Goal: Check status: Check status

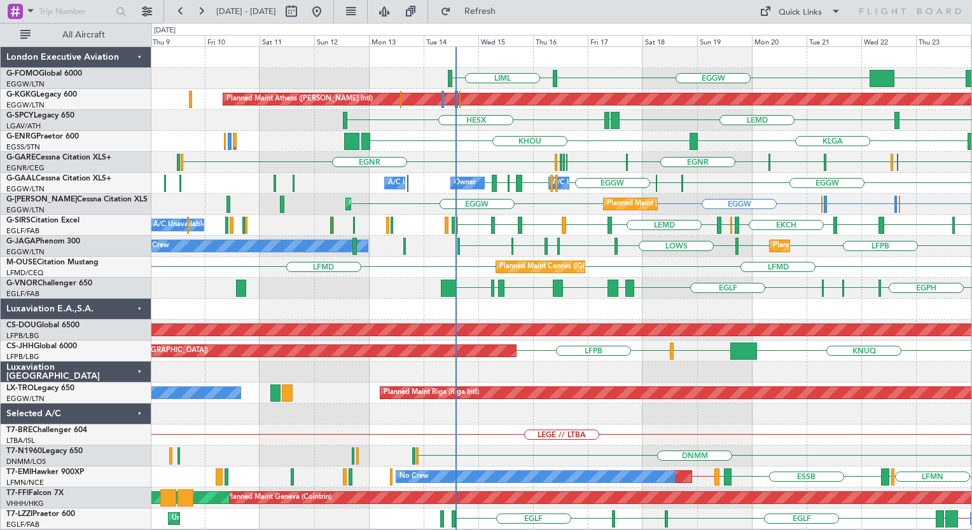
click at [682, 245] on div "KSFO EGGW LIML EGGW OERK Planned Maint Athens (Eleftherios Venizelos Intl) Unpl…" at bounding box center [561, 288] width 820 height 483
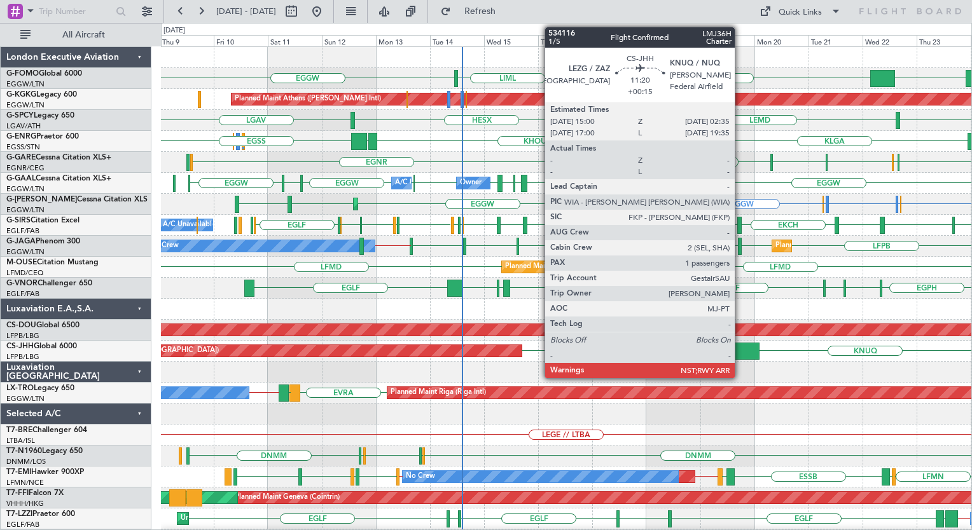
click at [740, 352] on div at bounding box center [746, 351] width 27 height 17
click at [741, 353] on div at bounding box center [746, 351] width 27 height 17
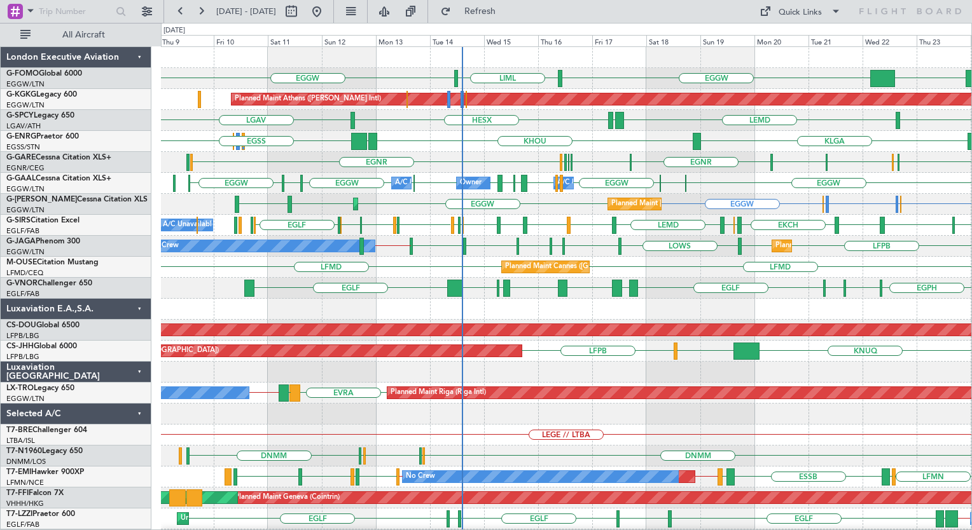
drag, startPoint x: 736, startPoint y: 263, endPoint x: 618, endPoint y: 278, distance: 118.5
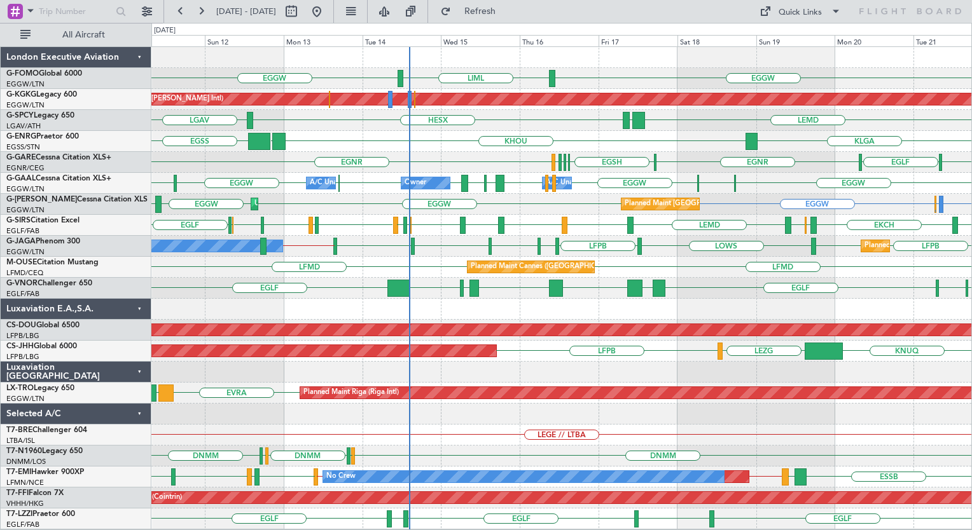
drag, startPoint x: 618, startPoint y: 278, endPoint x: 429, endPoint y: 375, distance: 212.4
click at [685, 361] on div "EGGW EGGW LIML Planned Maint Athens (Eleftherios Venizelos Intl) LGAV LEMD LGAV…" at bounding box center [561, 288] width 820 height 483
click at [507, 16] on span "Refreshing..." at bounding box center [479, 11] width 53 height 9
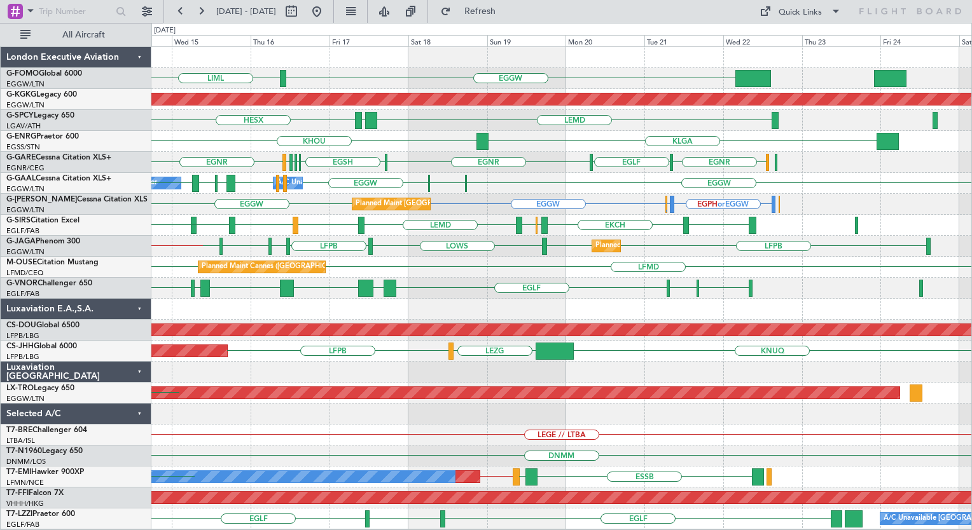
click at [501, 312] on div at bounding box center [561, 309] width 820 height 21
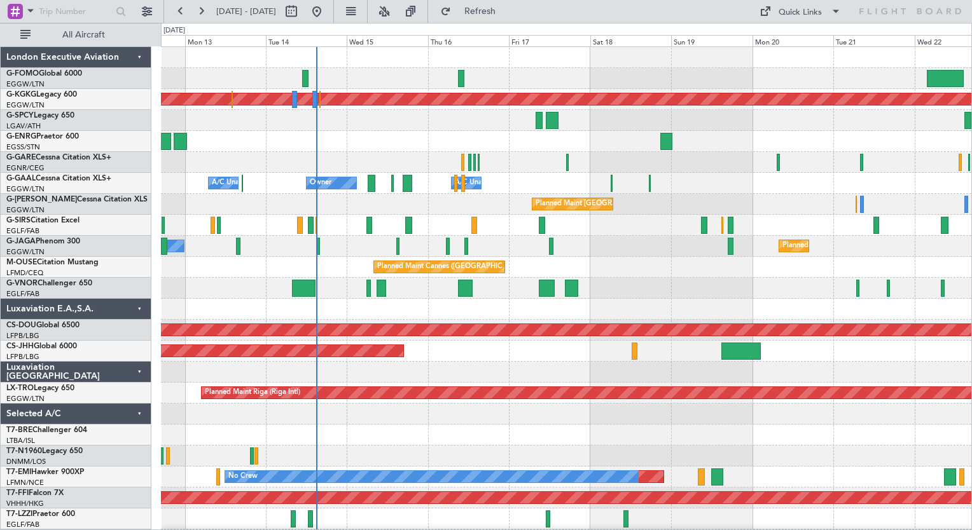
click at [369, 354] on div "Planned Maint Athens ([PERSON_NAME] Intl) Owner Owner A/C Unavailable A/C Unava…" at bounding box center [566, 309] width 810 height 525
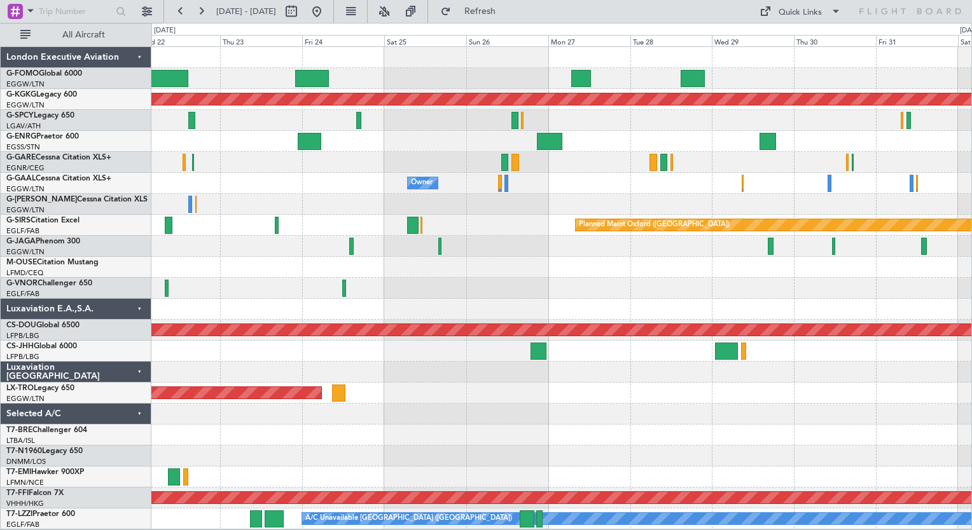
click at [554, 402] on div "Planned Maint Athens ([PERSON_NAME] Intl) Owner Owner Planned Maint [GEOGRAPHIC…" at bounding box center [561, 288] width 820 height 483
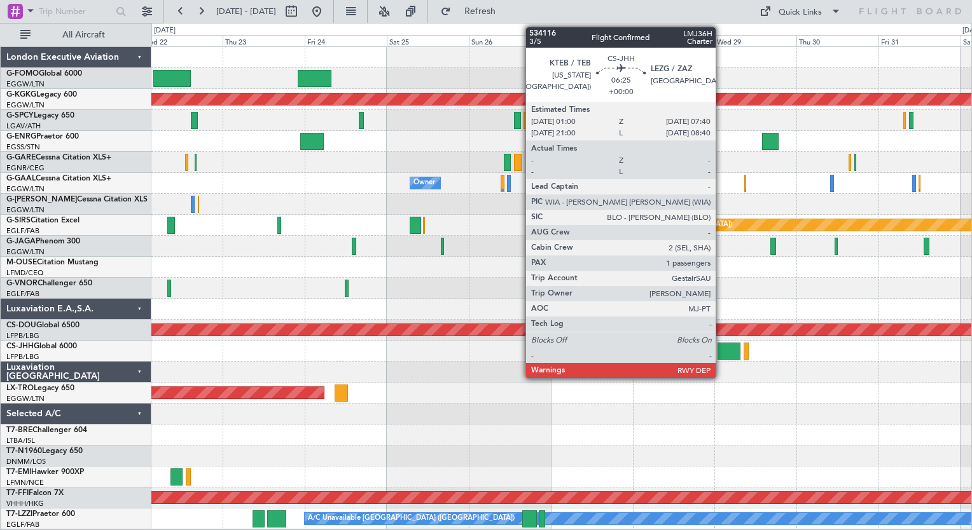
click at [721, 352] on div at bounding box center [728, 351] width 23 height 17
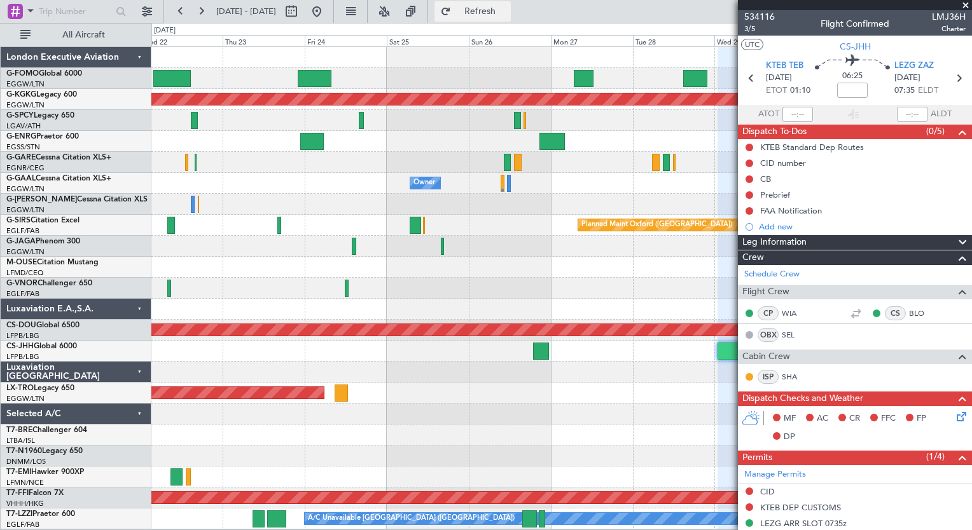
click at [507, 14] on span "Refresh" at bounding box center [479, 11] width 53 height 9
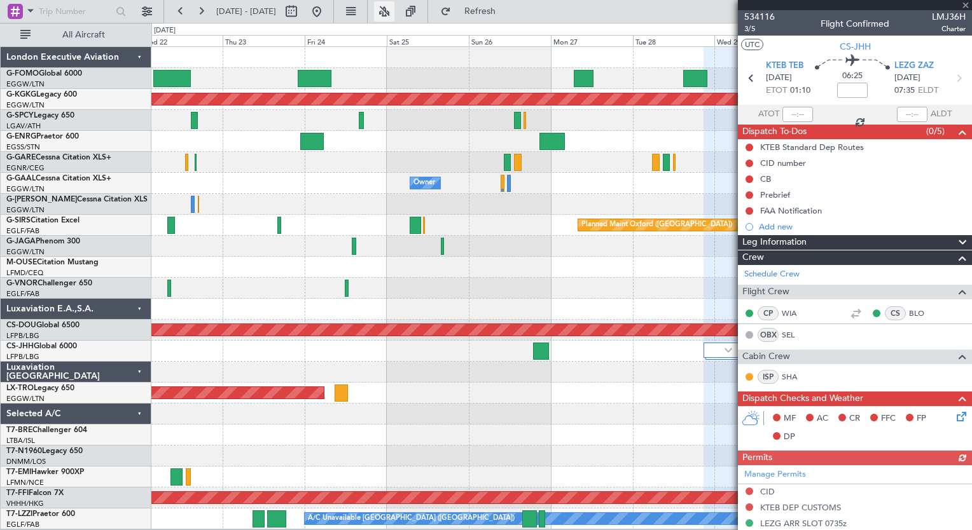
click at [394, 17] on button at bounding box center [384, 11] width 20 height 20
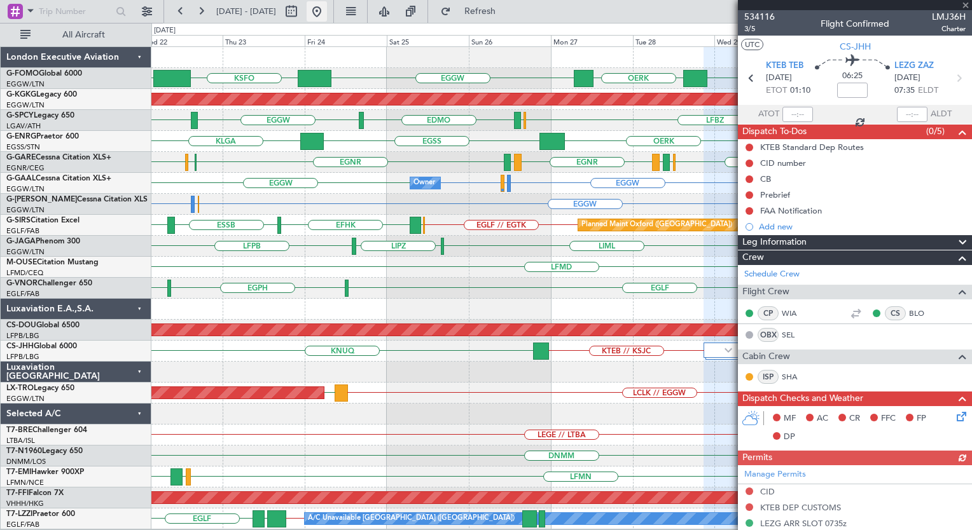
click at [327, 4] on button at bounding box center [316, 11] width 20 height 20
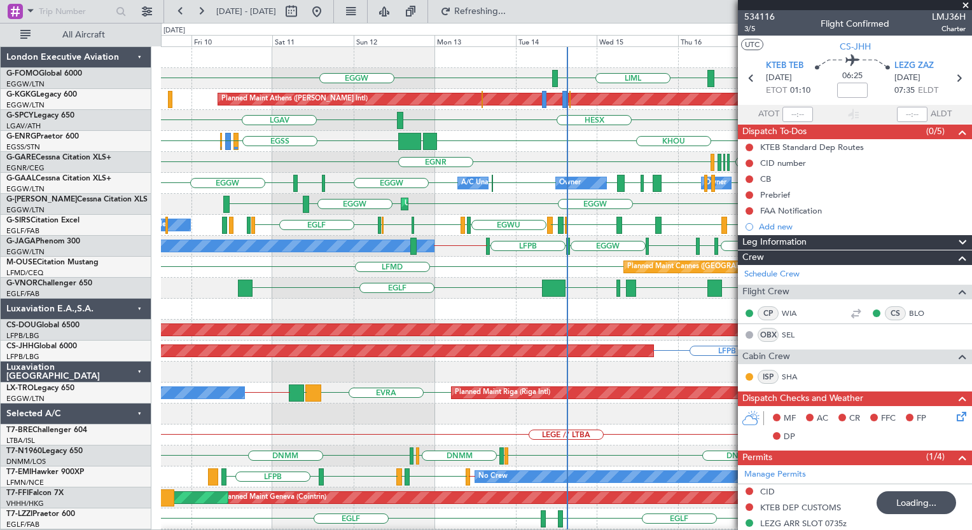
click at [172, 194] on div "EGGW EGGW Planned Maint [GEOGRAPHIC_DATA] ([GEOGRAPHIC_DATA]) Unplanned Maint […" at bounding box center [566, 204] width 810 height 21
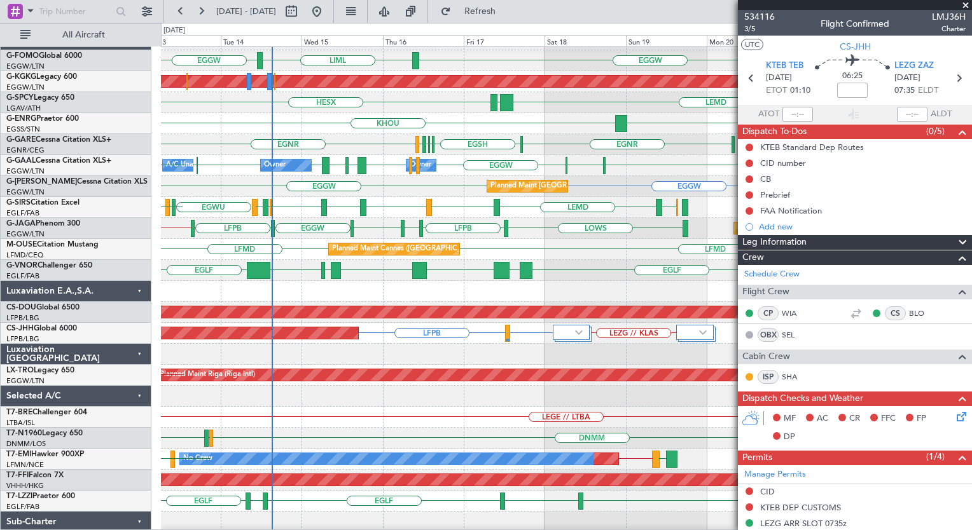
click at [116, 220] on div "EGGW LIML EGGW Planned Maint [GEOGRAPHIC_DATA] ([PERSON_NAME] Intl) LEMD LGAV H…" at bounding box center [486, 276] width 972 height 507
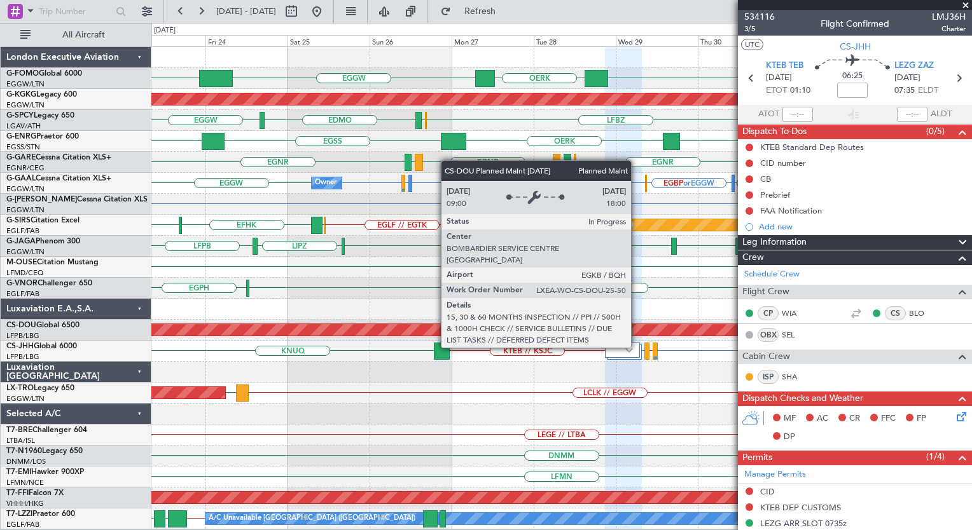
click at [636, 336] on div "Planned Maint London ([GEOGRAPHIC_DATA])" at bounding box center [373, 330] width 2083 height 13
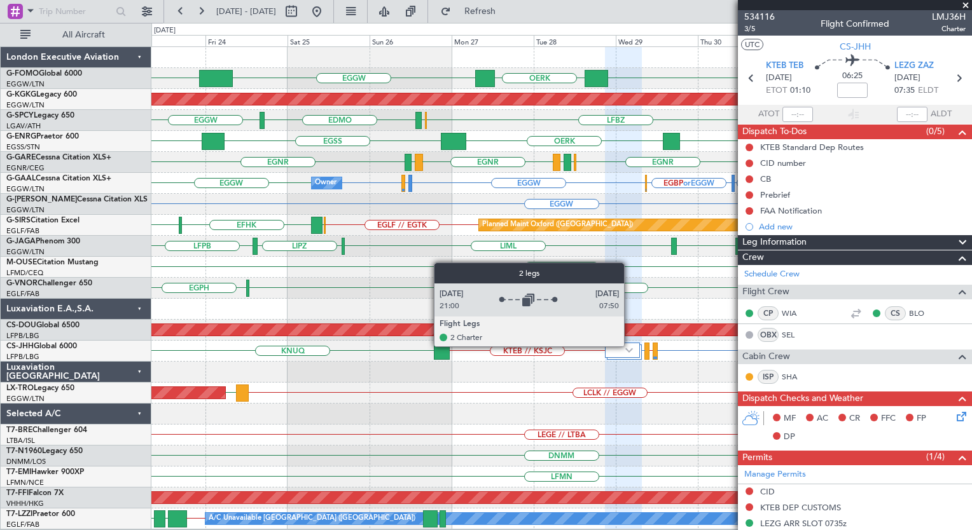
click at [629, 346] on div at bounding box center [623, 350] width 36 height 15
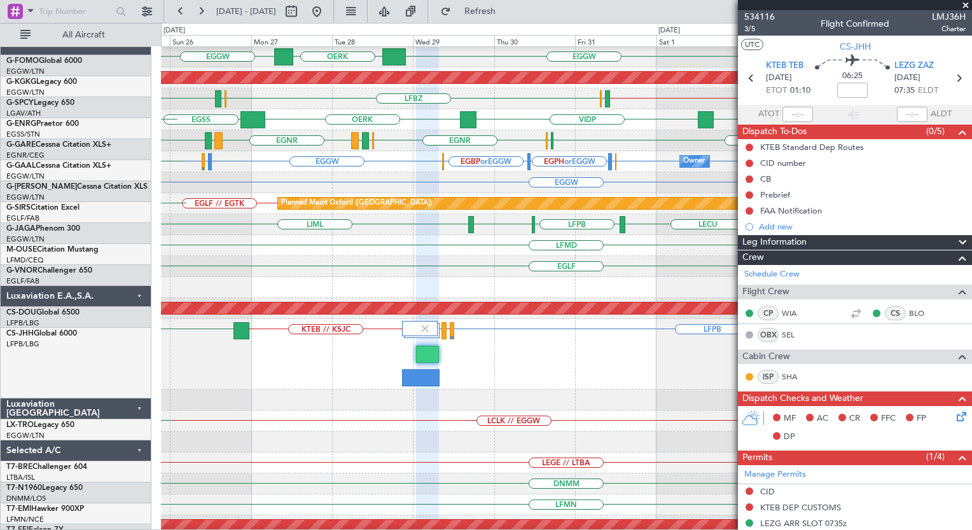
scroll to position [22, 0]
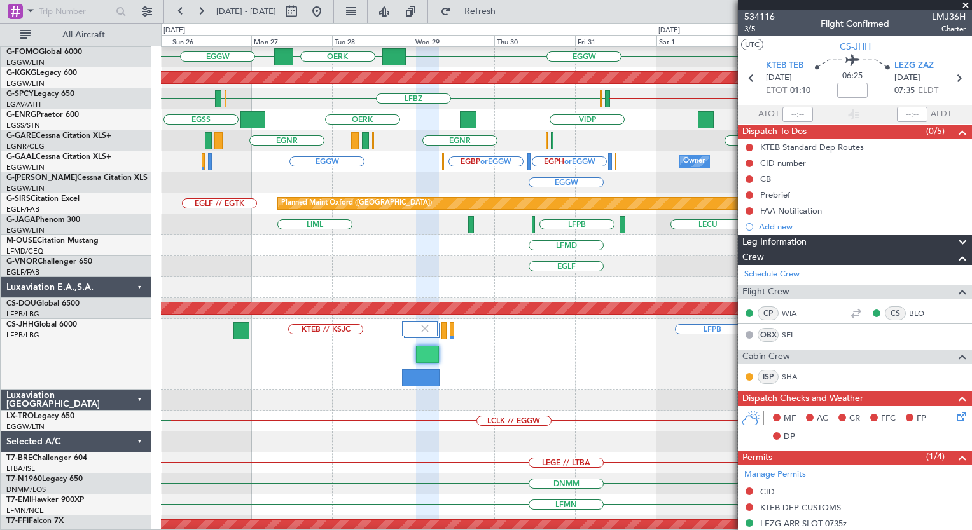
click at [469, 380] on div "LFPB LFPB // LEZG [GEOGRAPHIC_DATA] KTEB // KSJC [GEOGRAPHIC_DATA]" at bounding box center [566, 354] width 810 height 71
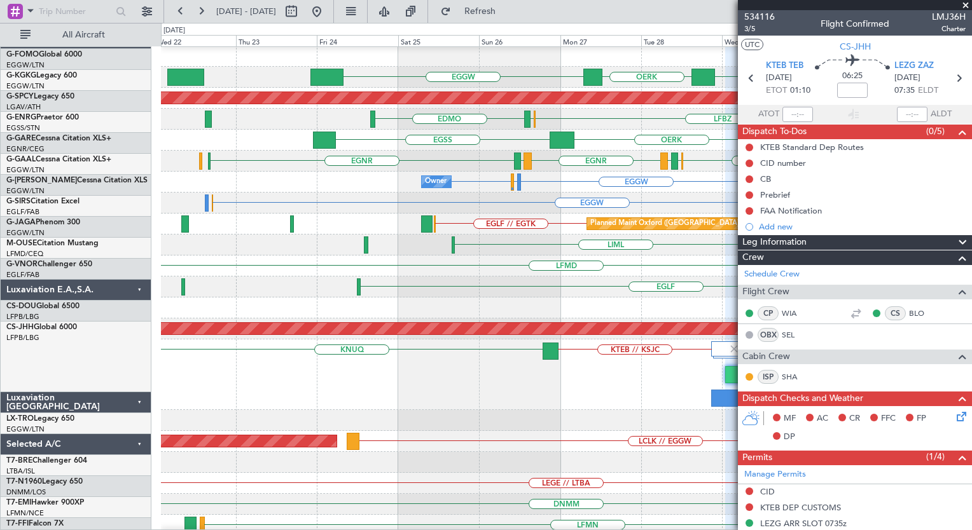
scroll to position [0, 0]
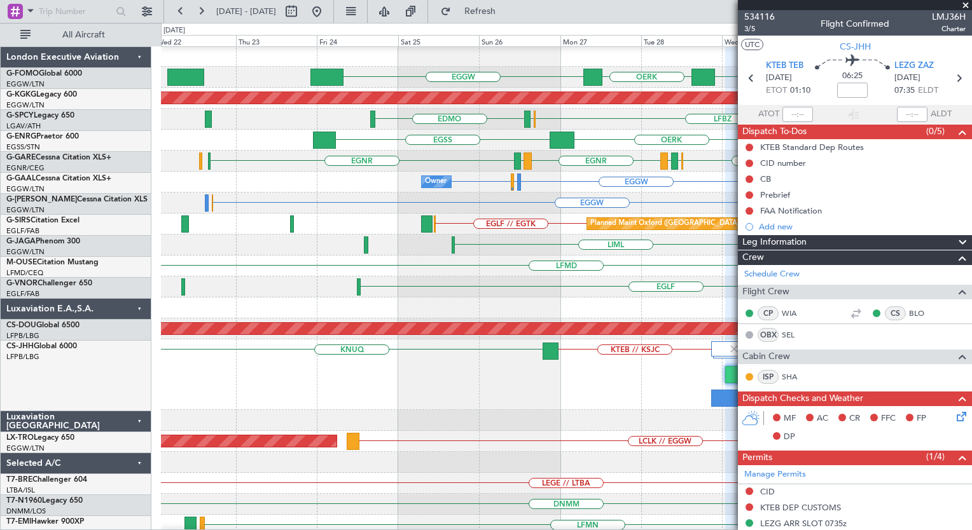
click at [577, 364] on div "LFPB LFPB // LEZG [GEOGRAPHIC_DATA] KTEB // KSJC [GEOGRAPHIC_DATA]" at bounding box center [566, 375] width 810 height 71
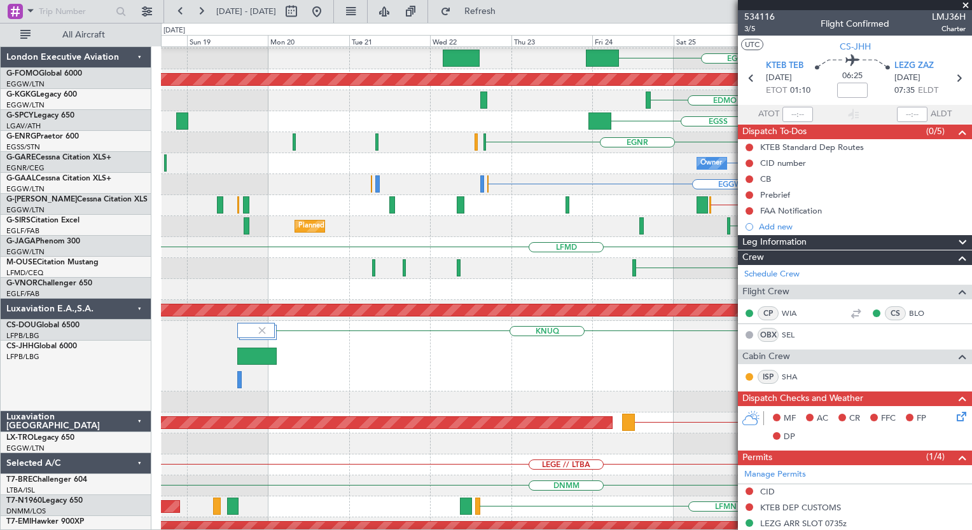
click at [674, 353] on div "KTEB // KSJC [GEOGRAPHIC_DATA] [GEOGRAPHIC_DATA] LFPB // LEZG LFPB" at bounding box center [566, 356] width 810 height 71
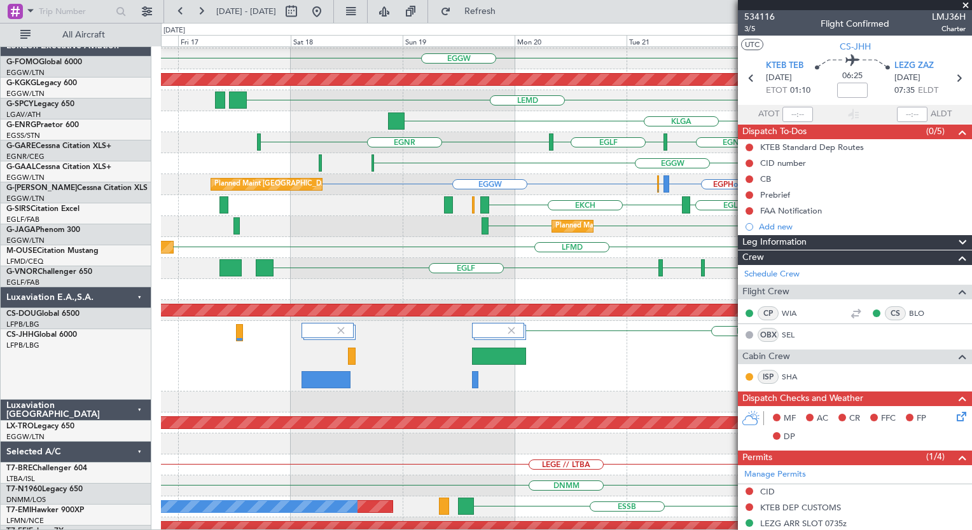
scroll to position [20, 0]
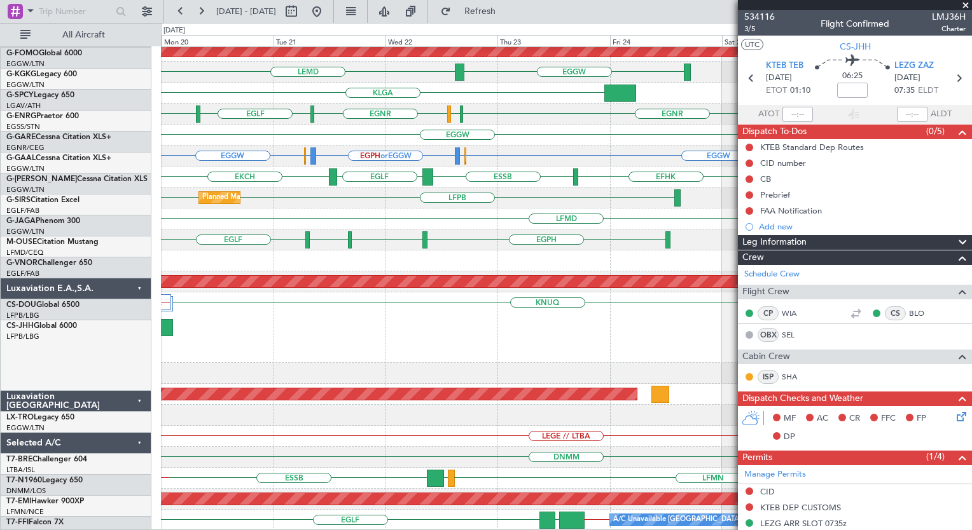
click at [298, 334] on div "KNUQ LEZG // KLAS" at bounding box center [566, 327] width 810 height 71
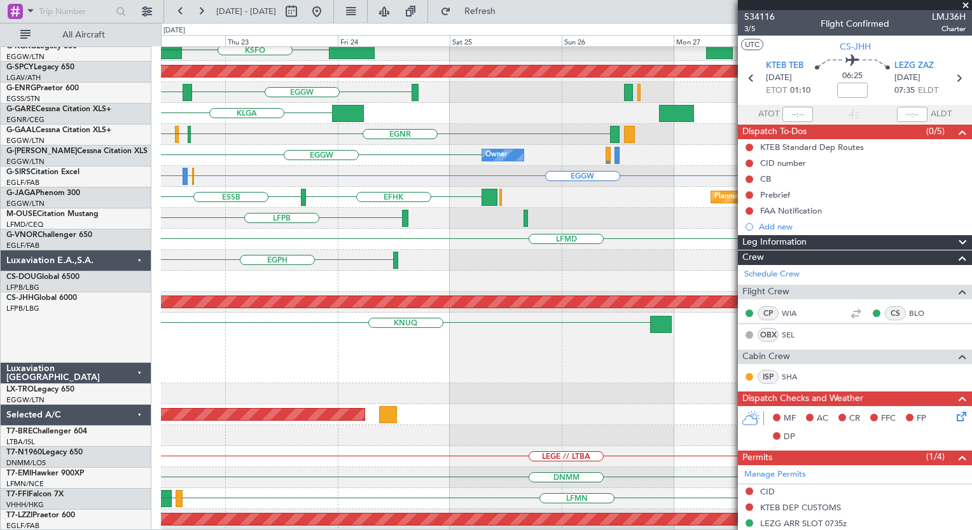
scroll to position [48, 0]
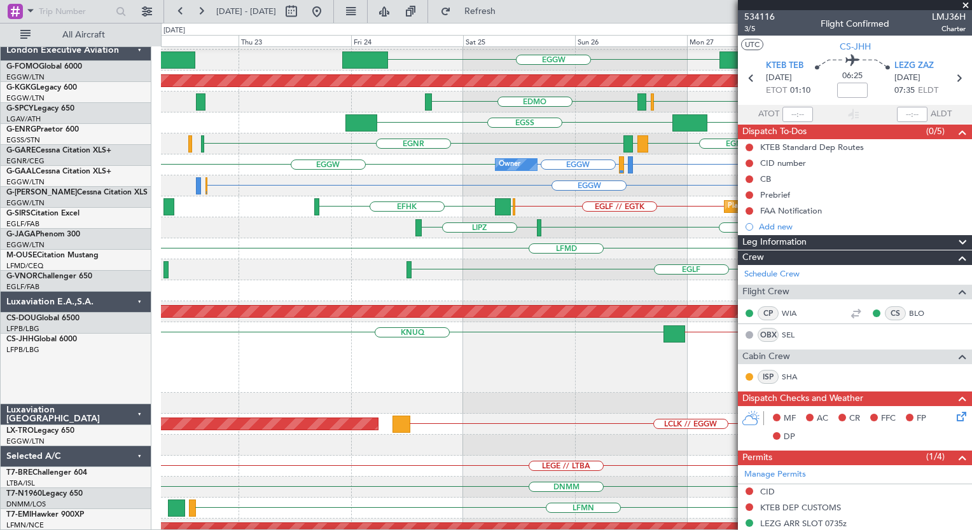
click at [608, 393] on div "LFPB LFPB // LEZG [GEOGRAPHIC_DATA] KTEB // KSJC [GEOGRAPHIC_DATA]" at bounding box center [566, 357] width 810 height 71
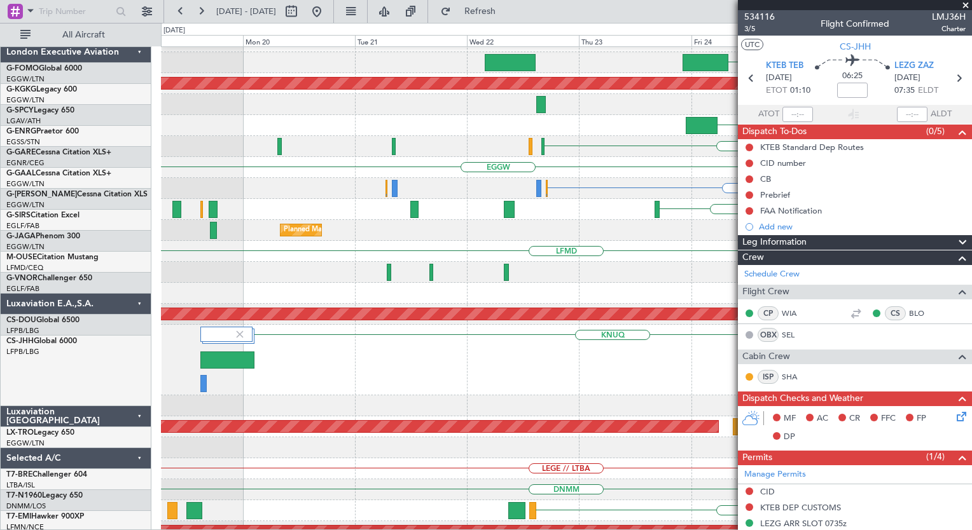
scroll to position [15, 0]
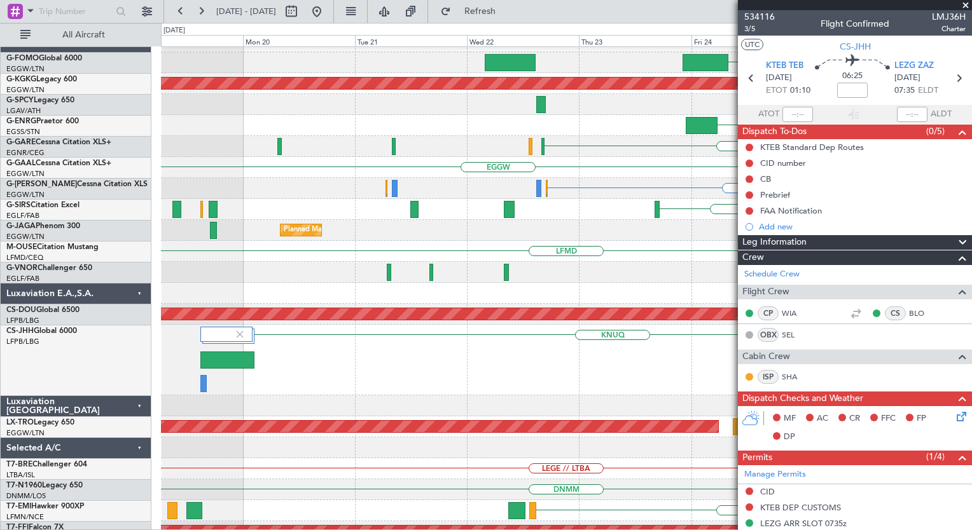
click at [591, 365] on div "KNUQ KTEB // KSJC" at bounding box center [566, 360] width 810 height 71
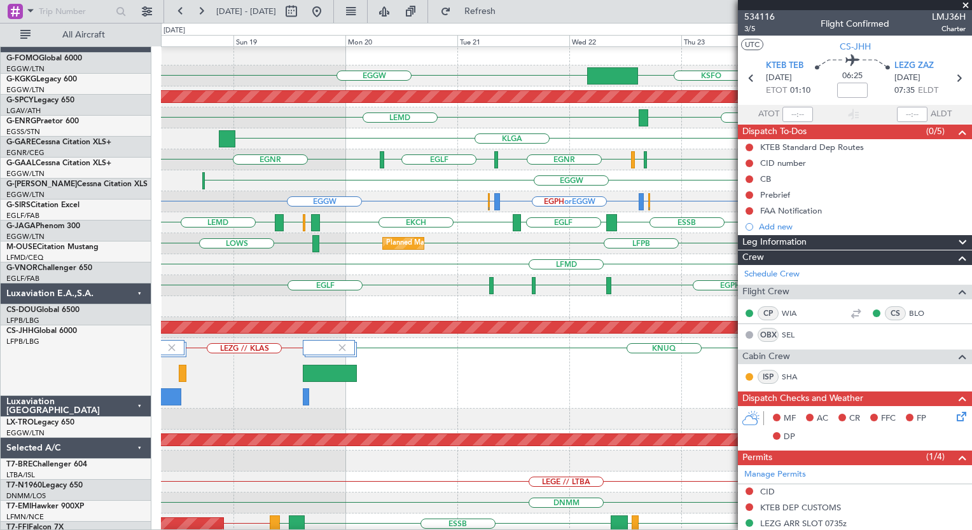
scroll to position [0, 0]
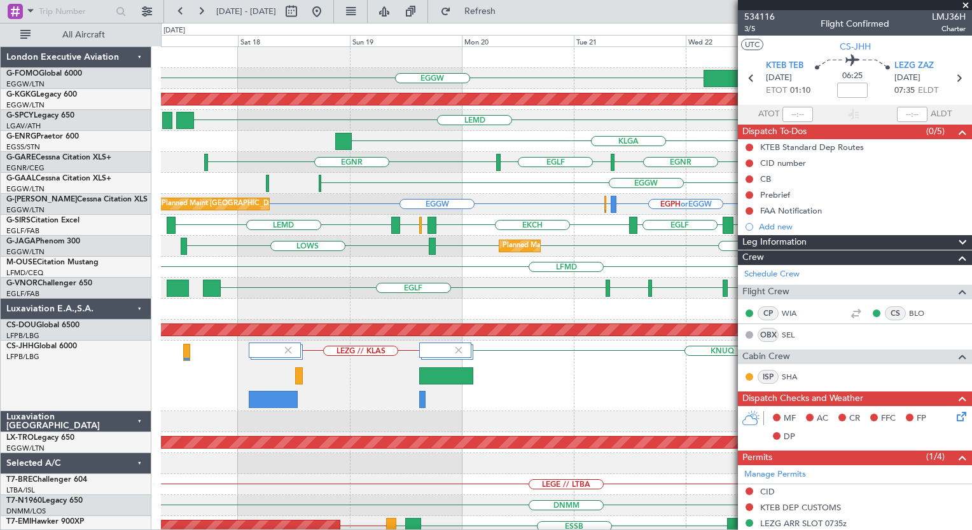
click at [509, 385] on div "LEZG // KLAS [GEOGRAPHIC_DATA] Planned Maint [GEOGRAPHIC_DATA] ([GEOGRAPHIC_DAT…" at bounding box center [566, 376] width 810 height 71
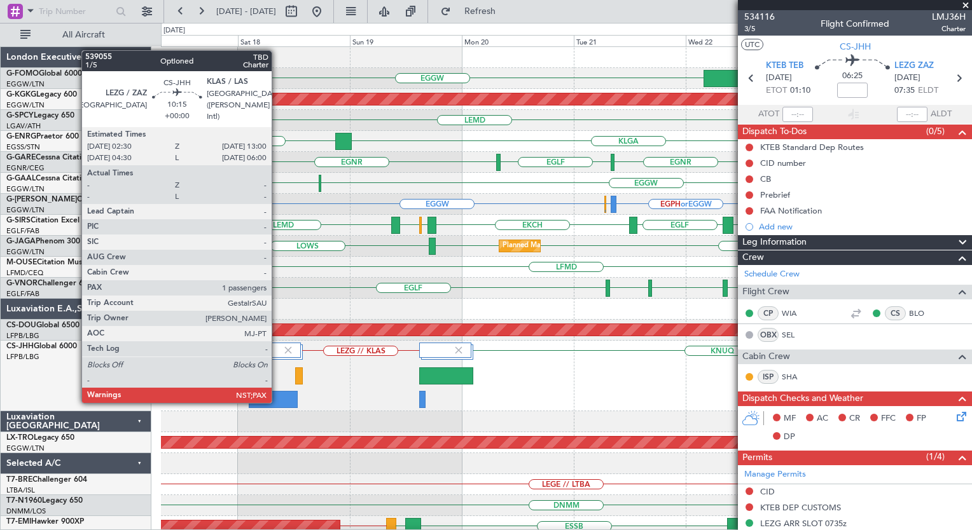
click at [277, 401] on div at bounding box center [274, 399] width 50 height 17
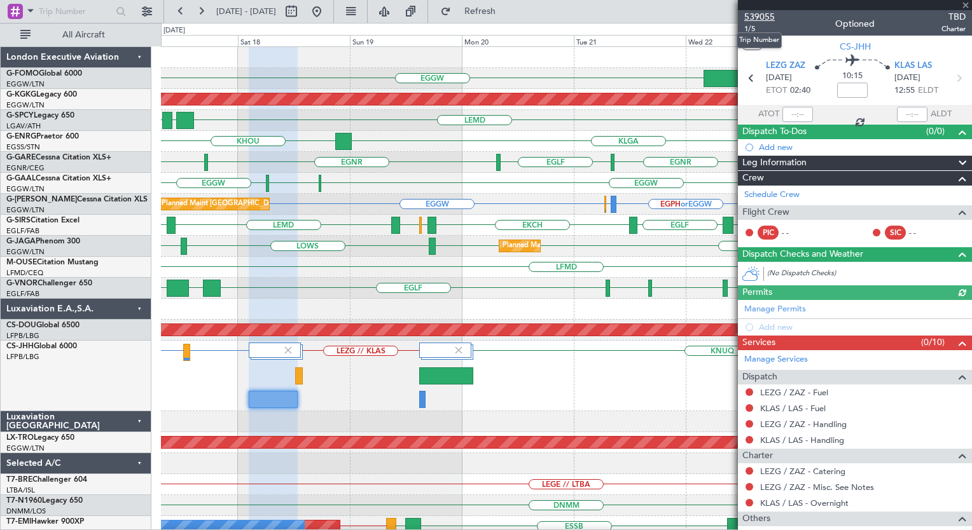
click at [759, 18] on span "539055" at bounding box center [759, 16] width 31 height 13
click at [764, 16] on span "539055" at bounding box center [759, 16] width 31 height 13
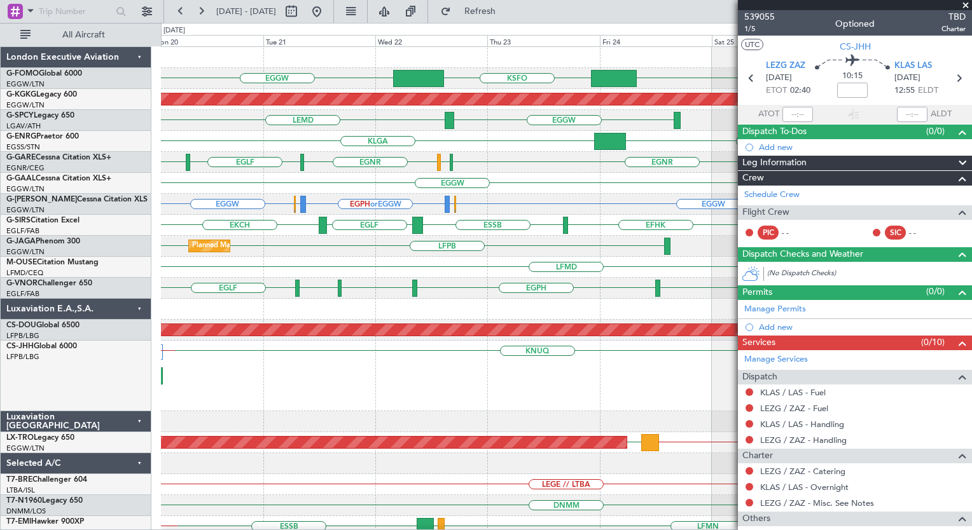
click at [233, 405] on div "KNUQ LEZG // KLAS" at bounding box center [566, 376] width 810 height 71
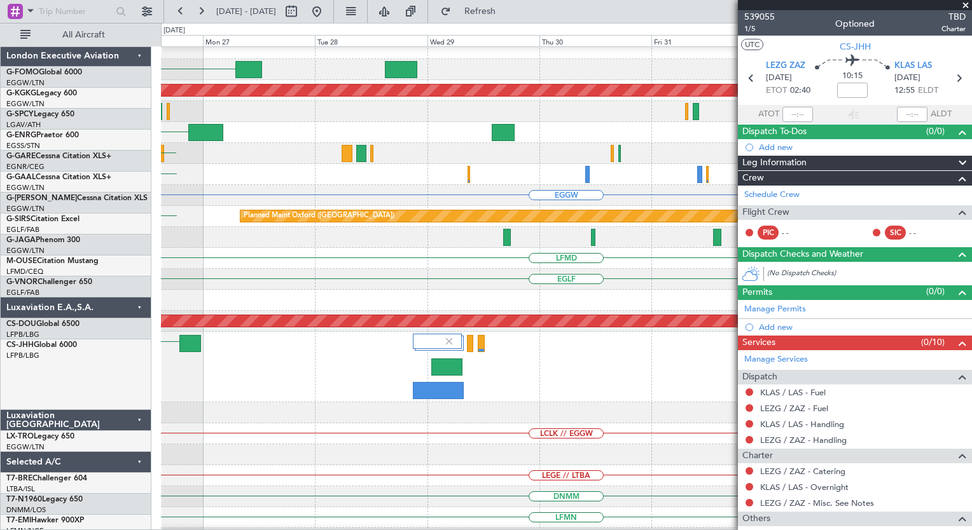
scroll to position [9, 0]
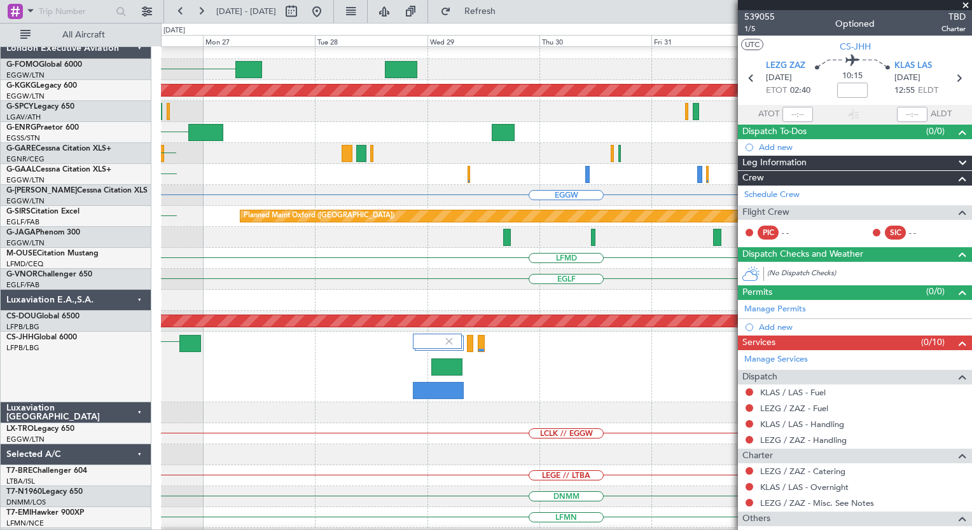
click at [298, 360] on div "KNUQ" at bounding box center [566, 367] width 810 height 71
